Goal: Find specific page/section: Find specific page/section

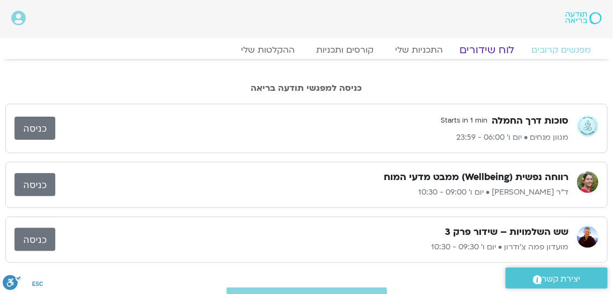
click at [485, 48] on link "לוח שידורים" at bounding box center [487, 50] width 81 height 13
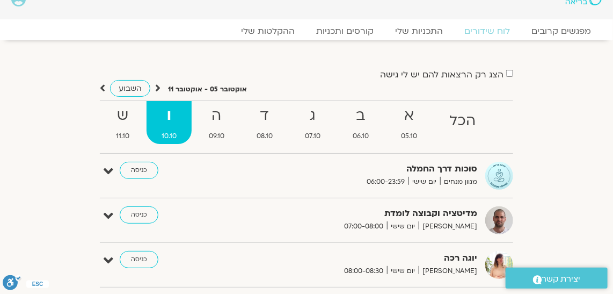
scroll to position [97, 0]
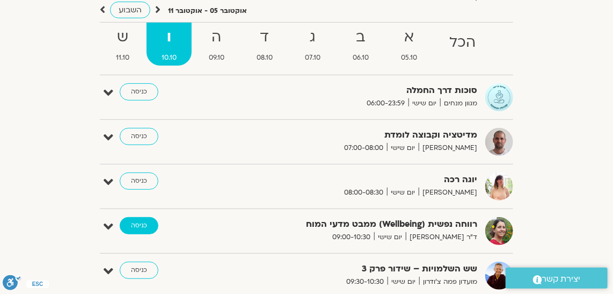
click at [147, 223] on link "כניסה" at bounding box center [139, 225] width 39 height 17
